Goal: Information Seeking & Learning: Learn about a topic

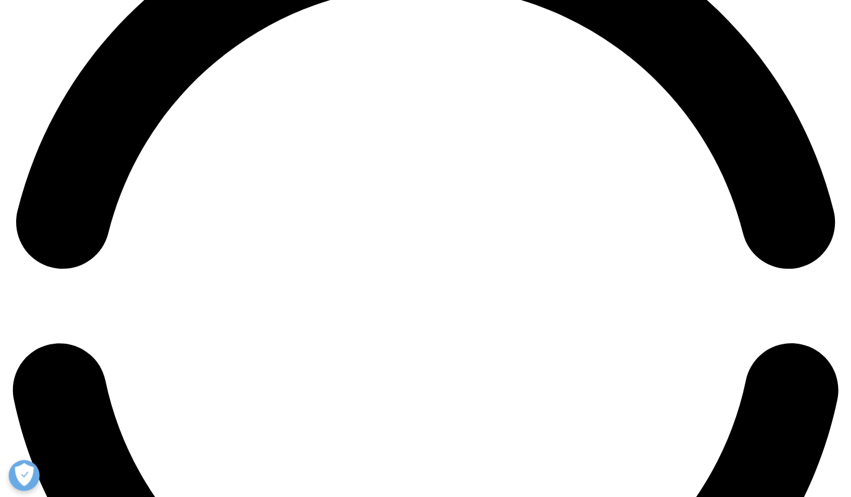
scroll to position [1978, 0]
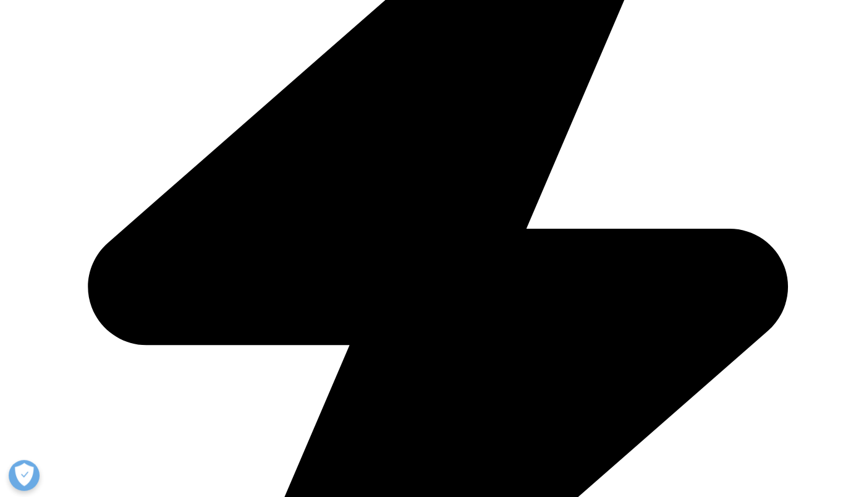
scroll to position [1813, 0]
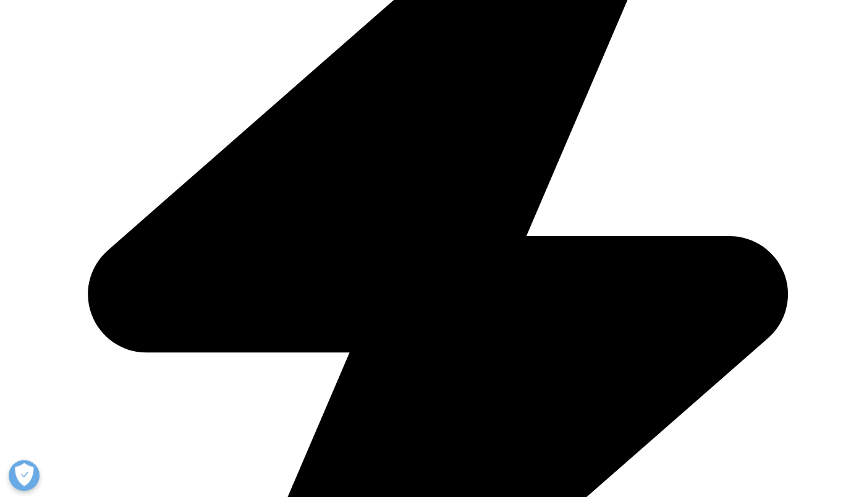
drag, startPoint x: 523, startPoint y: 277, endPoint x: 603, endPoint y: 297, distance: 82.2
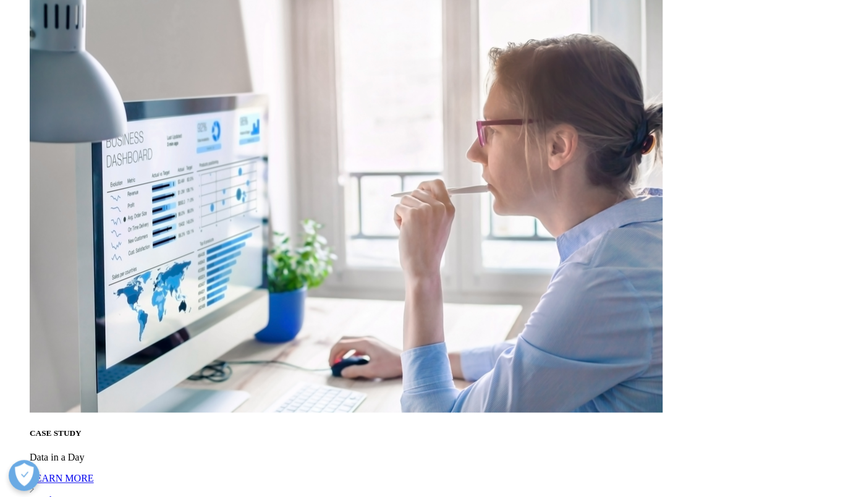
scroll to position [3297, 0]
drag, startPoint x: 502, startPoint y: 195, endPoint x: 679, endPoint y: 261, distance: 188.8
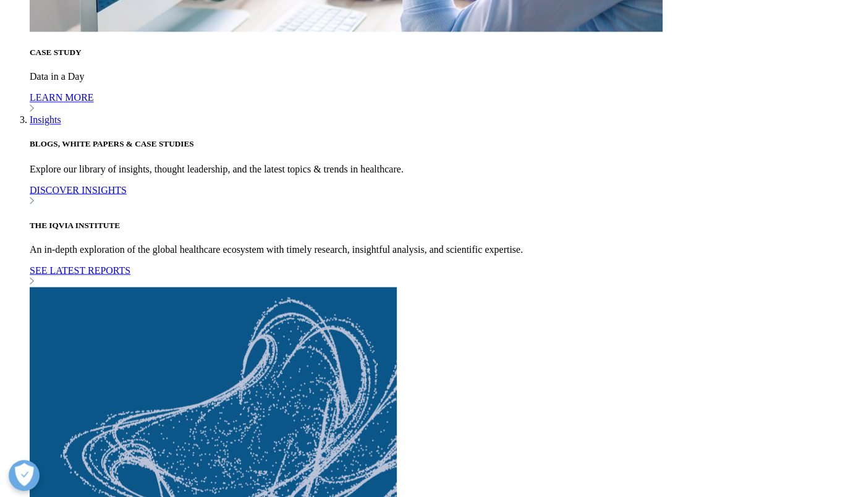
scroll to position [3677, 0]
